Goal: Navigation & Orientation: Find specific page/section

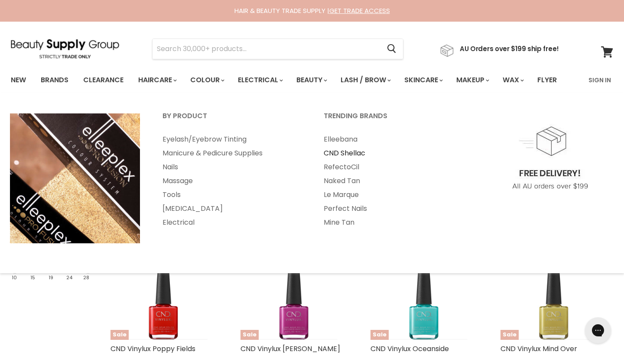
click at [343, 155] on link "CND Shellac" at bounding box center [392, 153] width 159 height 14
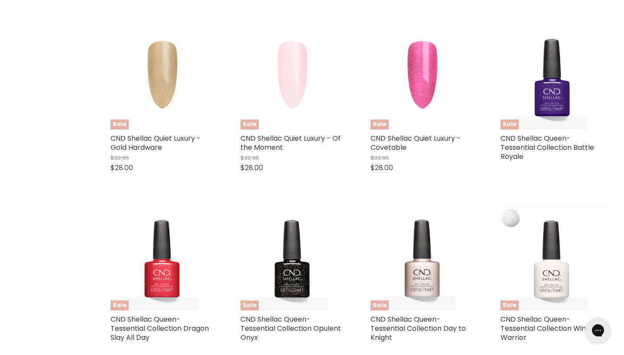
scroll to position [813, 0]
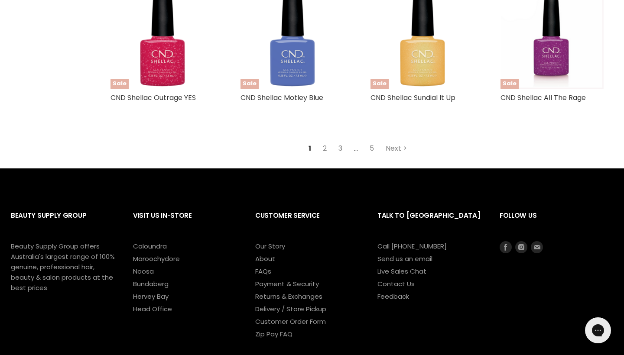
click at [343, 149] on link "3" at bounding box center [340, 149] width 13 height 16
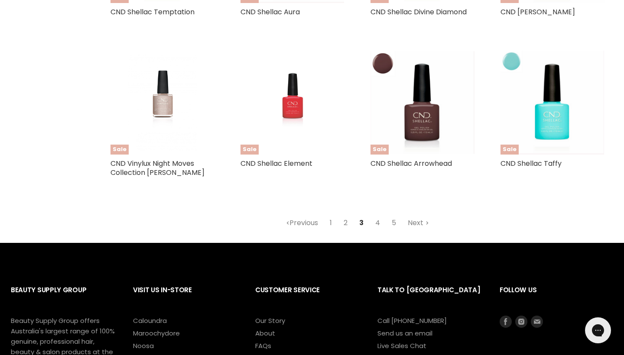
scroll to position [2014, 0]
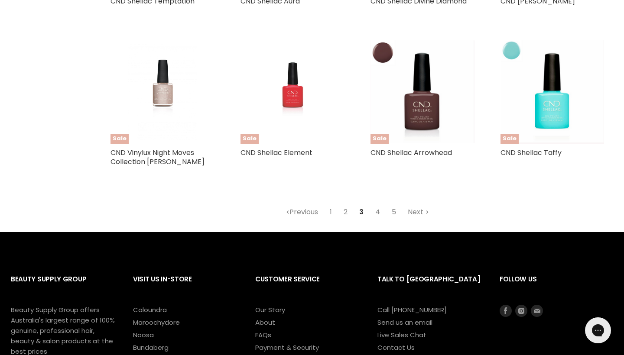
click at [391, 216] on link "5" at bounding box center [394, 212] width 14 height 16
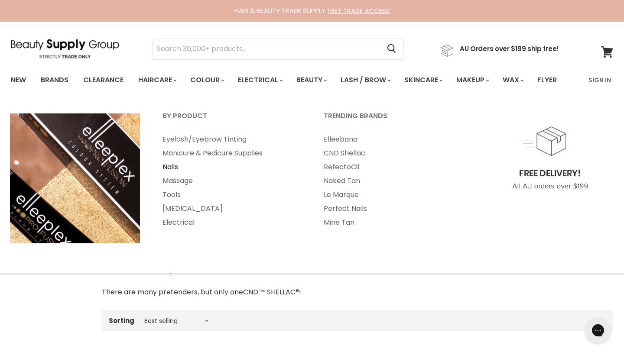
click at [174, 169] on link "Nails" at bounding box center [231, 167] width 159 height 14
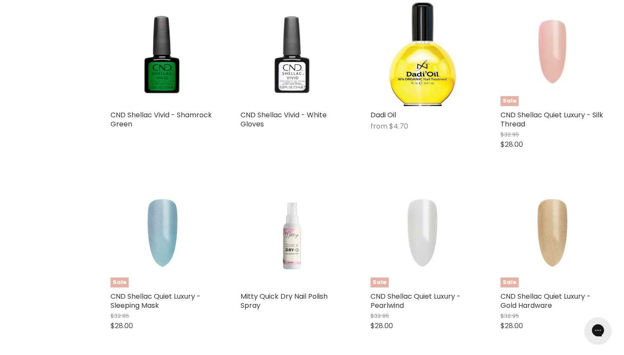
scroll to position [891, 0]
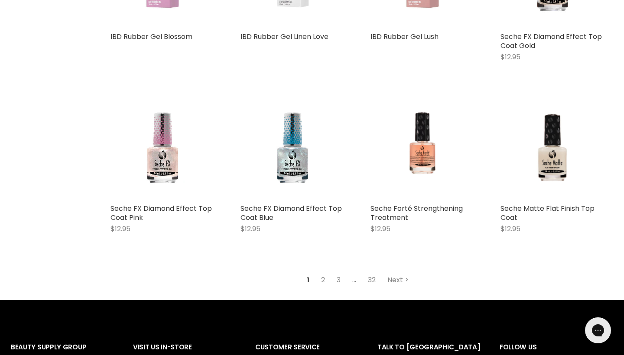
click at [319, 274] on link "2" at bounding box center [322, 280] width 13 height 16
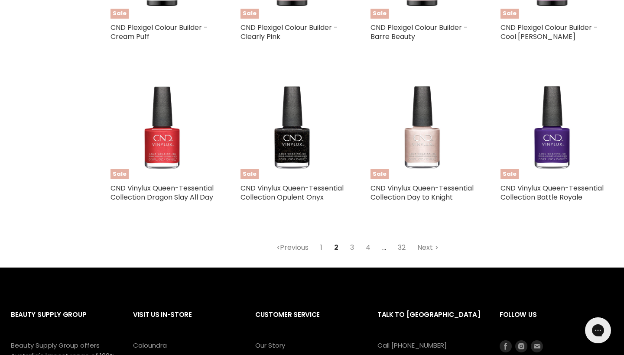
scroll to position [1938, 0]
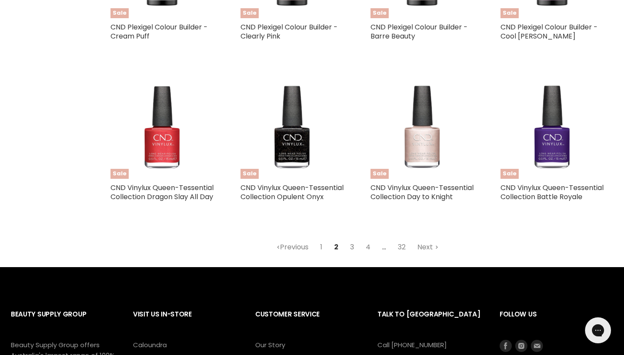
click at [351, 255] on link "3" at bounding box center [351, 248] width 13 height 16
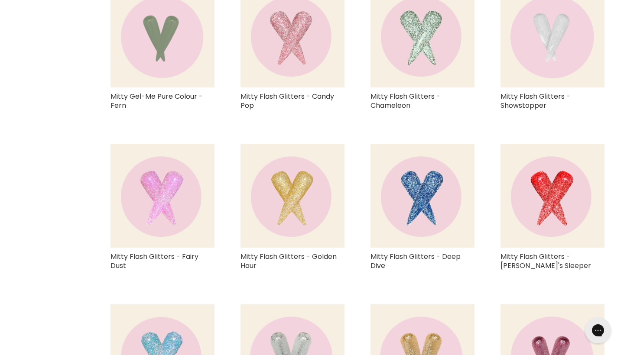
scroll to position [1913, 0]
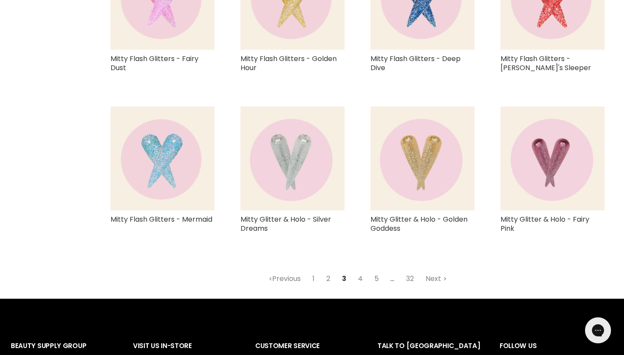
click at [378, 275] on link "5" at bounding box center [376, 279] width 14 height 16
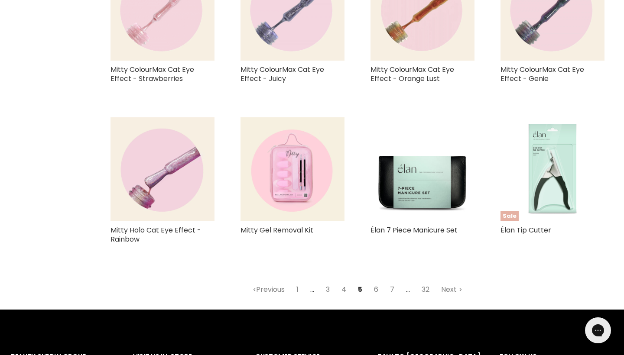
scroll to position [1860, 0]
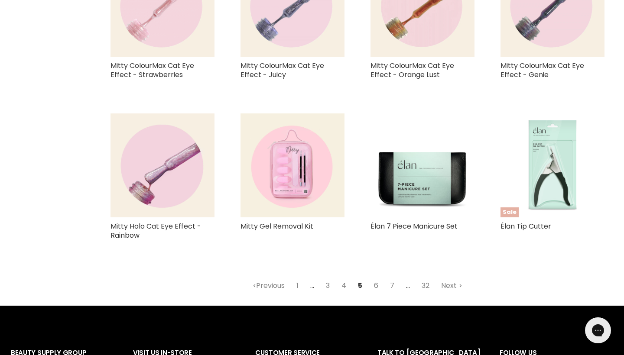
click at [379, 282] on link "6" at bounding box center [376, 286] width 14 height 16
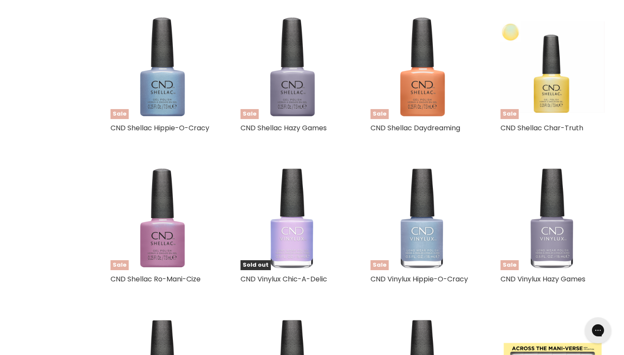
scroll to position [1893, 0]
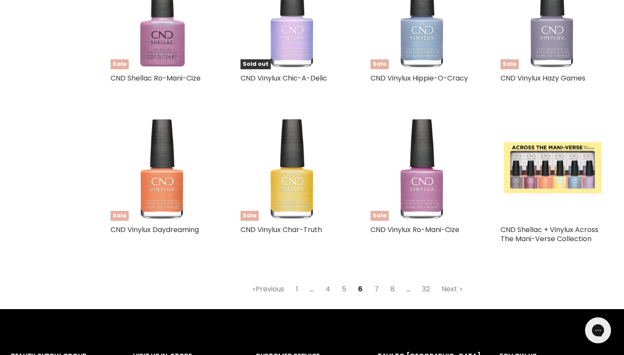
click at [391, 282] on link "8" at bounding box center [393, 290] width 14 height 16
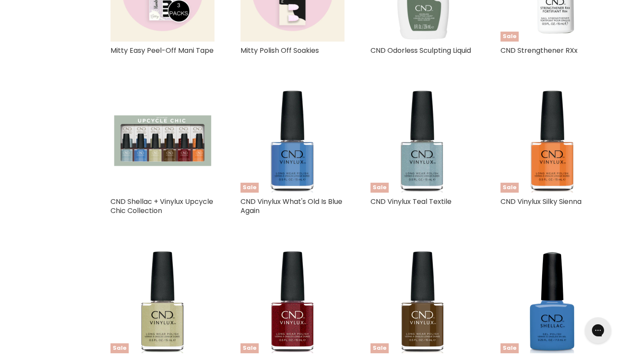
scroll to position [1831, 0]
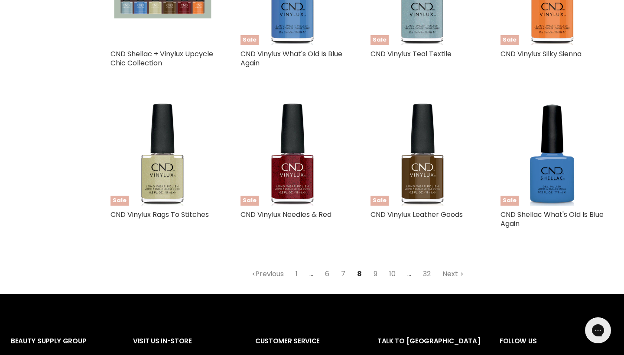
click at [389, 275] on link "10" at bounding box center [392, 274] width 16 height 16
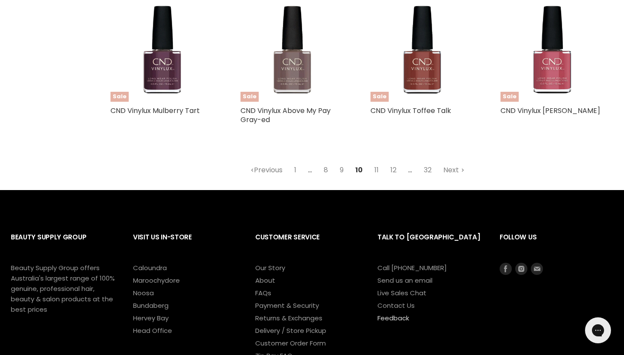
scroll to position [2028, 0]
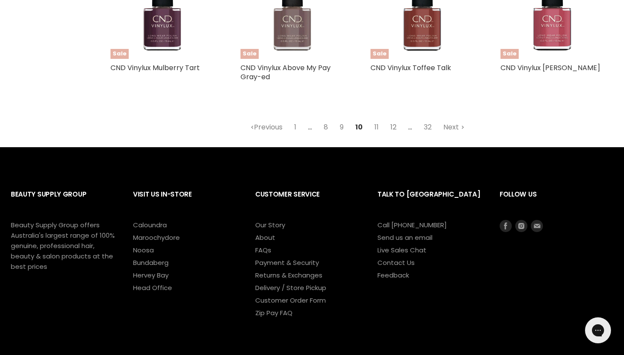
click at [394, 126] on link "12" at bounding box center [394, 128] width 16 height 16
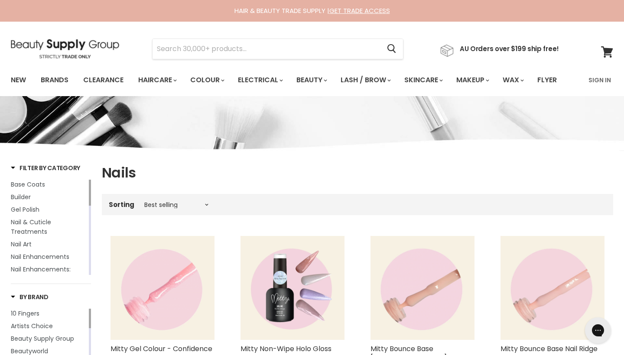
click at [76, 56] on img at bounding box center [65, 48] width 108 height 19
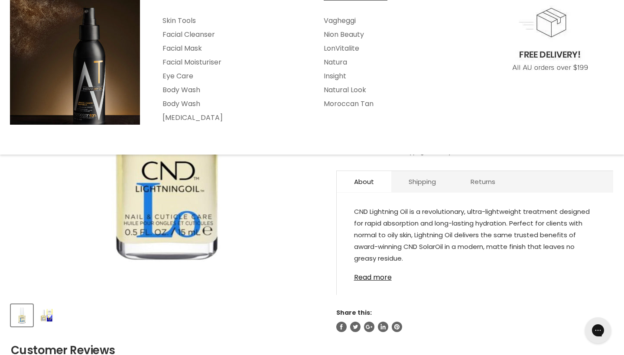
scroll to position [114, 0]
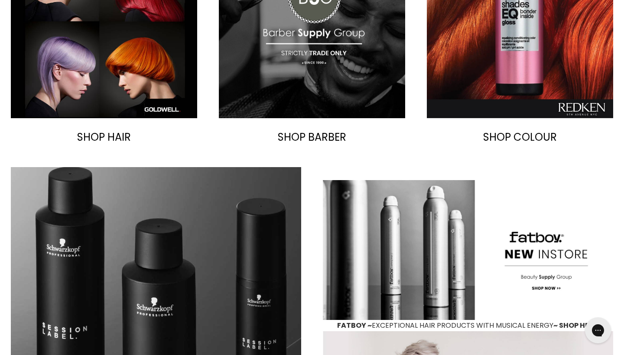
scroll to position [238, 0]
